Goal: Task Accomplishment & Management: Manage account settings

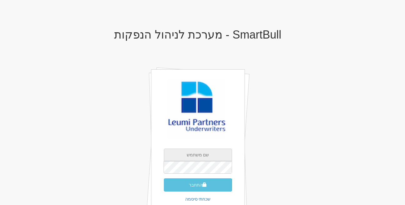
type input "[EMAIL_ADDRESS][DOMAIN_NAME]"
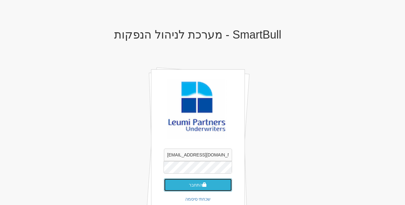
click at [201, 178] on button "התחבר" at bounding box center [198, 184] width 68 height 13
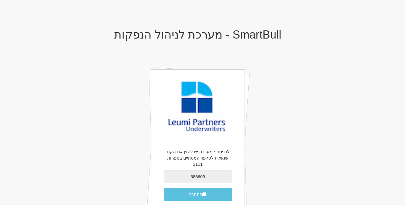
type input "686609"
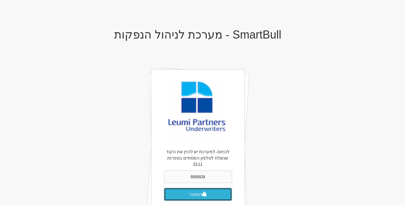
click at [208, 190] on button "התחבר" at bounding box center [198, 194] width 68 height 13
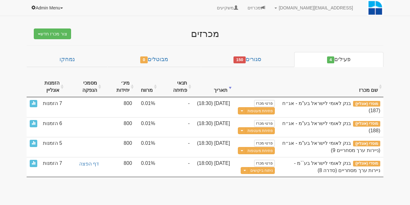
click at [48, 10] on link "Admin Menu" at bounding box center [48, 8] width 42 height 16
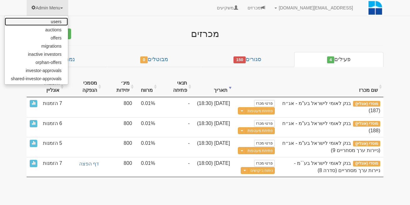
click at [61, 21] on link "users" at bounding box center [36, 22] width 63 height 8
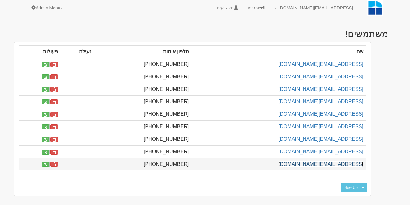
click at [312, 164] on link "[EMAIL_ADDRESS][DOMAIN_NAME]" at bounding box center [321, 163] width 85 height 5
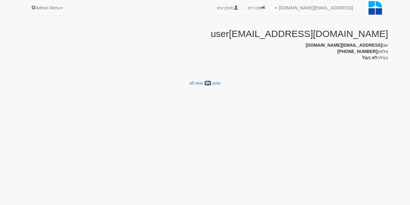
click at [206, 82] on link "edit" at bounding box center [207, 82] width 7 height 5
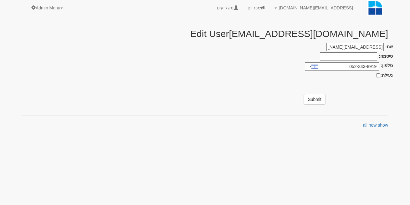
type input "[EMAIL_ADDRESS][DOMAIN_NAME]"
click at [357, 54] on input "סיסמה:" at bounding box center [348, 56] width 57 height 8
paste input "ZzkM5379"
type input "ZzkM5379"
click at [362, 48] on input "[EMAIL_ADDRESS][DOMAIN_NAME]" at bounding box center [355, 47] width 57 height 8
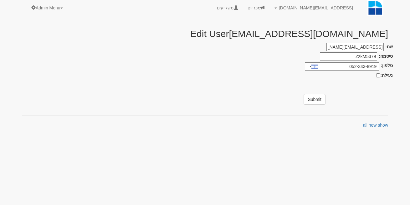
click at [362, 48] on input "[EMAIL_ADDRESS][DOMAIN_NAME]" at bounding box center [355, 47] width 57 height 8
paste input "yossiw@leumipartners.com"
type input "yossiw@leumipartners.com"
click at [261, 77] on div "נעילה:" at bounding box center [205, 74] width 376 height 5
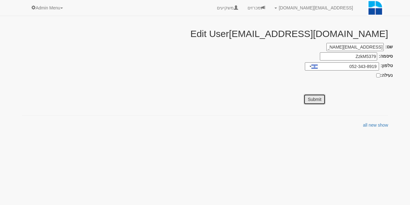
click at [314, 100] on button "Submit" at bounding box center [315, 99] width 22 height 11
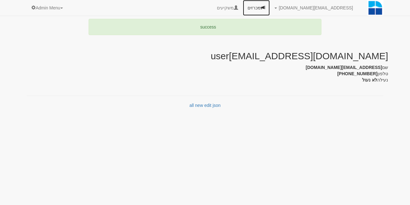
click at [270, 8] on link "מכרזים" at bounding box center [256, 8] width 27 height 16
